Goal: Information Seeking & Learning: Learn about a topic

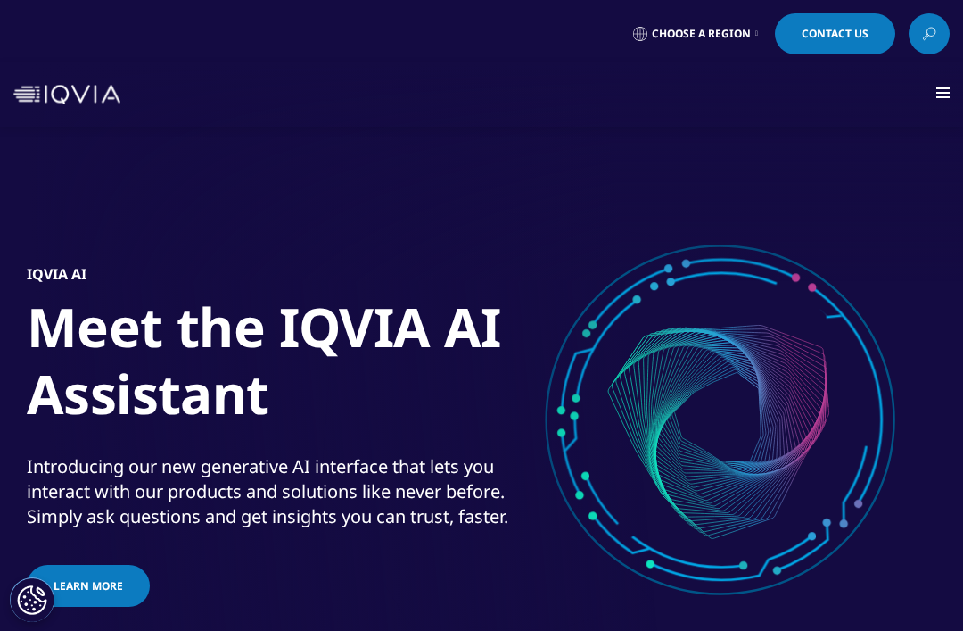
click at [941, 37] on link at bounding box center [929, 33] width 41 height 41
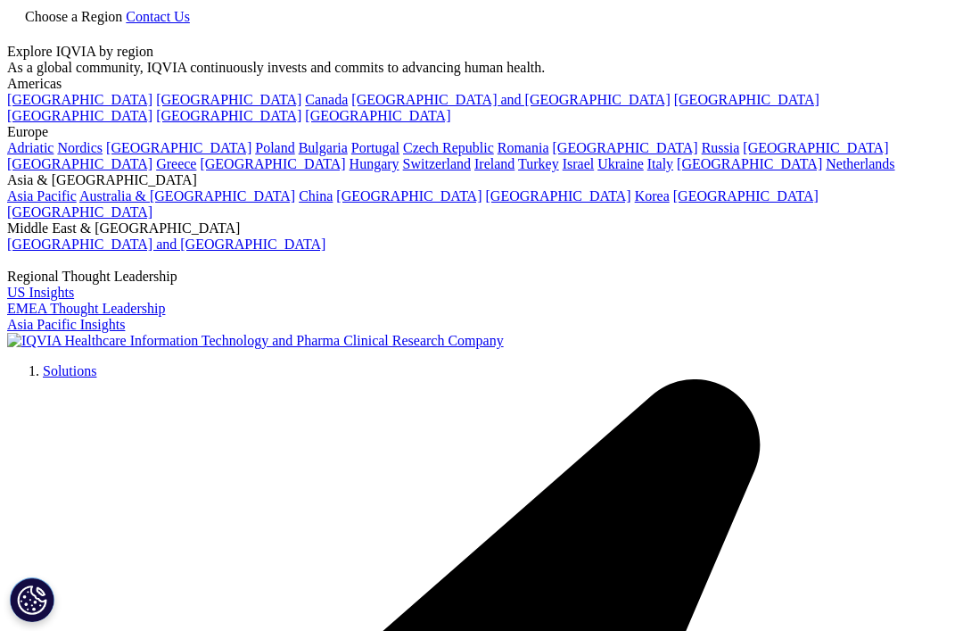
type input "[PERSON_NAME]’s [PERSON_NAME]"
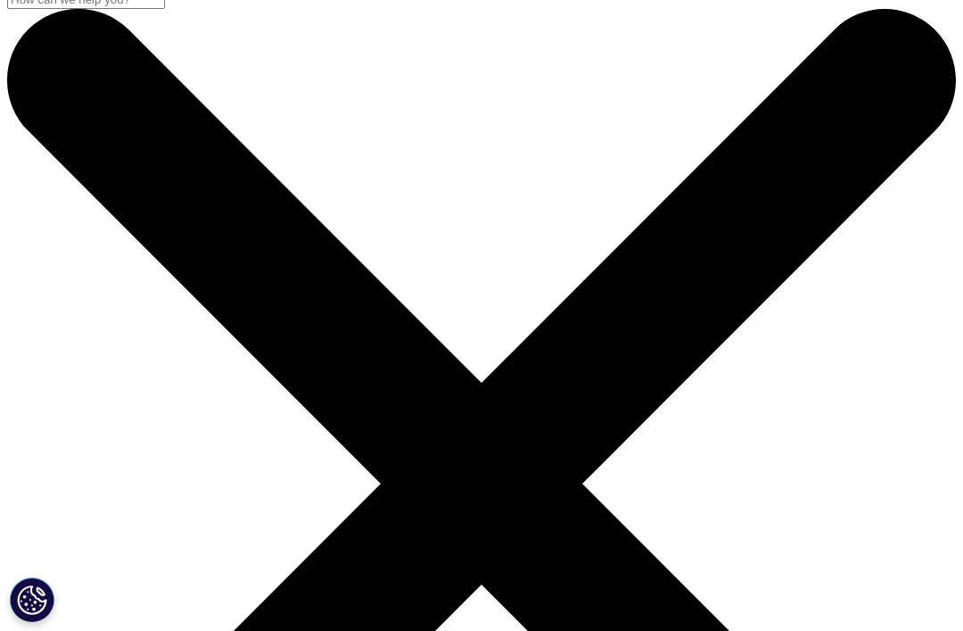
scroll to position [18, 0]
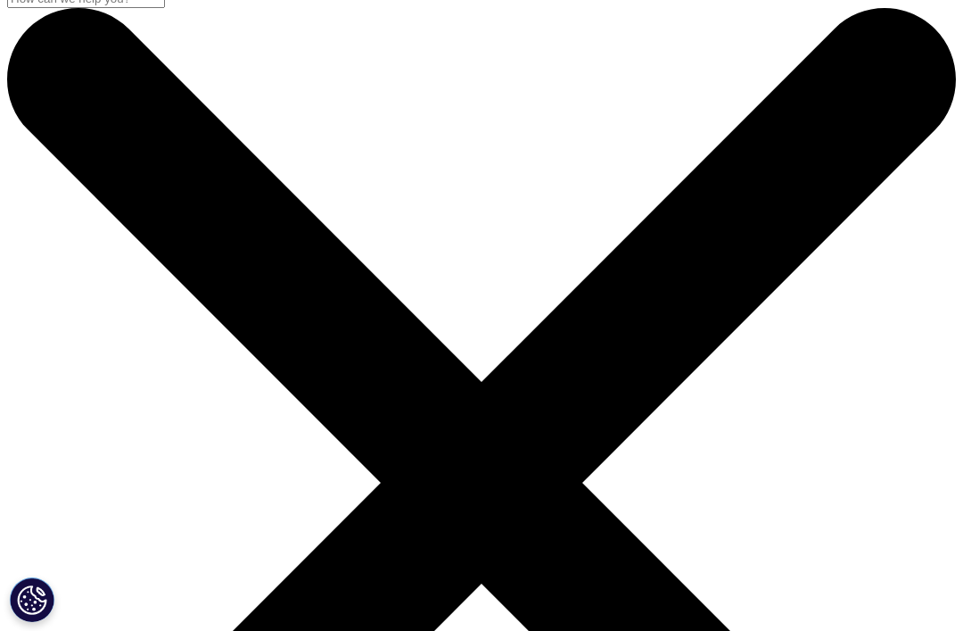
type input "obesity"
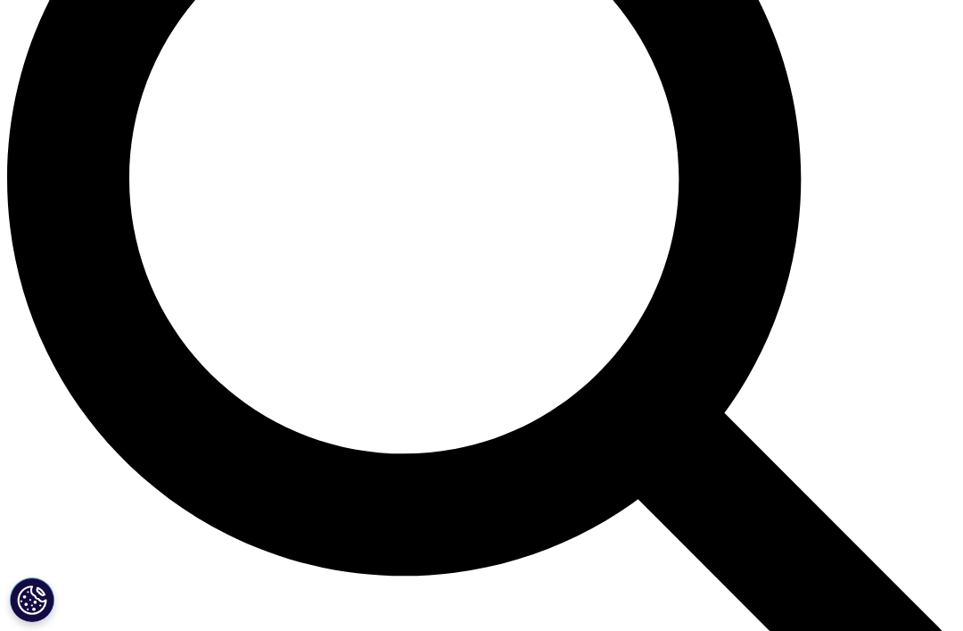
scroll to position [1175, 0]
